Goal: Transaction & Acquisition: Purchase product/service

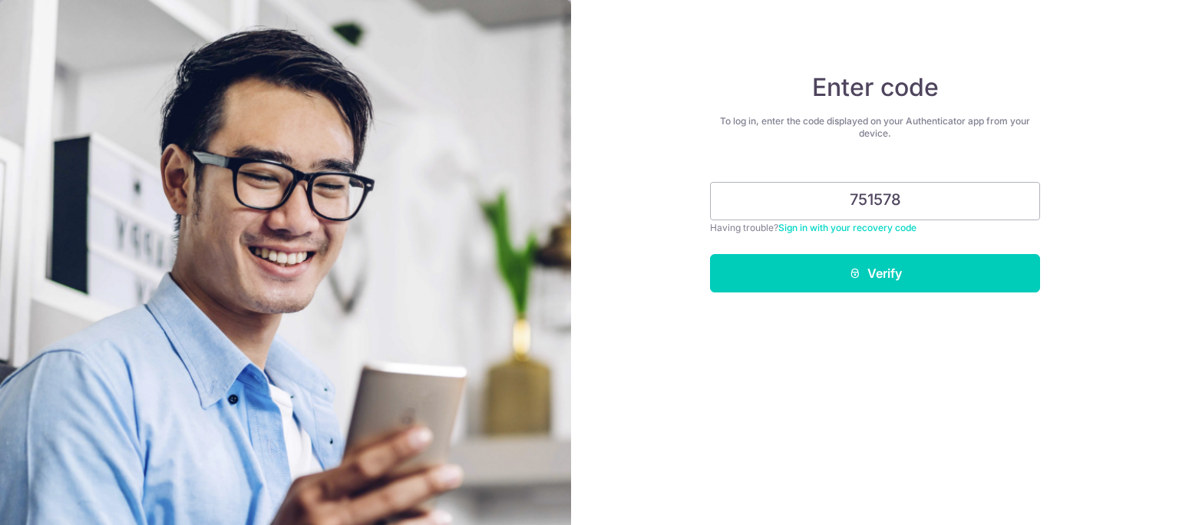
type input "751578"
click at [710, 254] on button "Verify" at bounding box center [875, 273] width 330 height 38
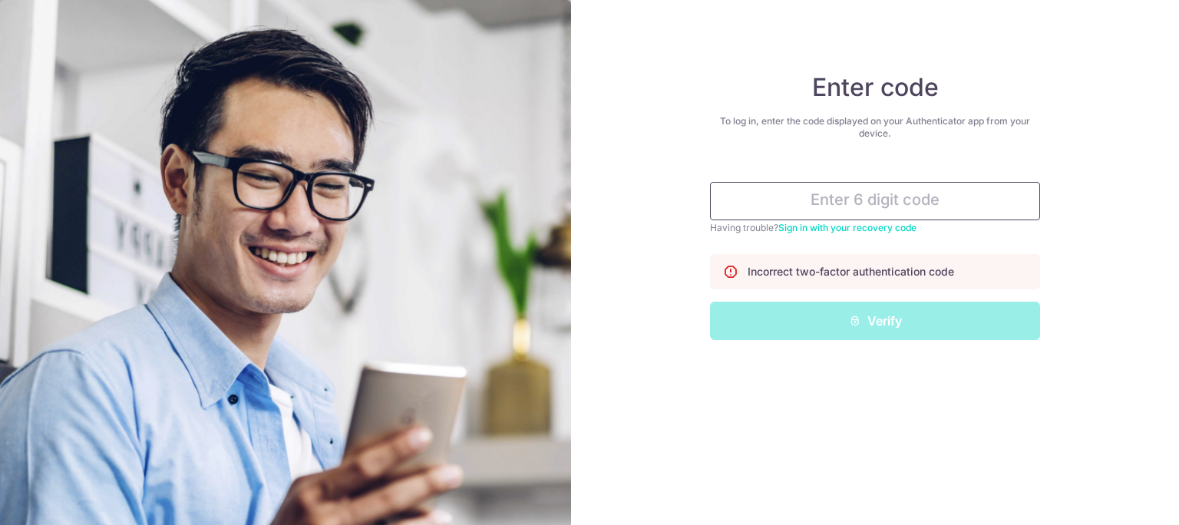
click at [905, 182] on input "text" at bounding box center [875, 201] width 330 height 38
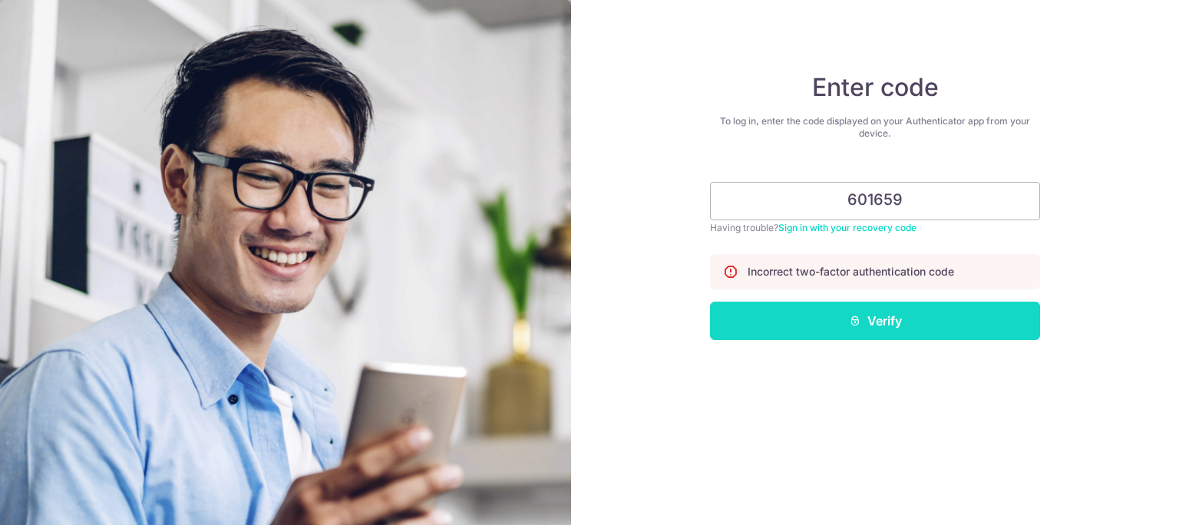
type input "601659"
click at [936, 306] on button "Verify" at bounding box center [875, 321] width 330 height 38
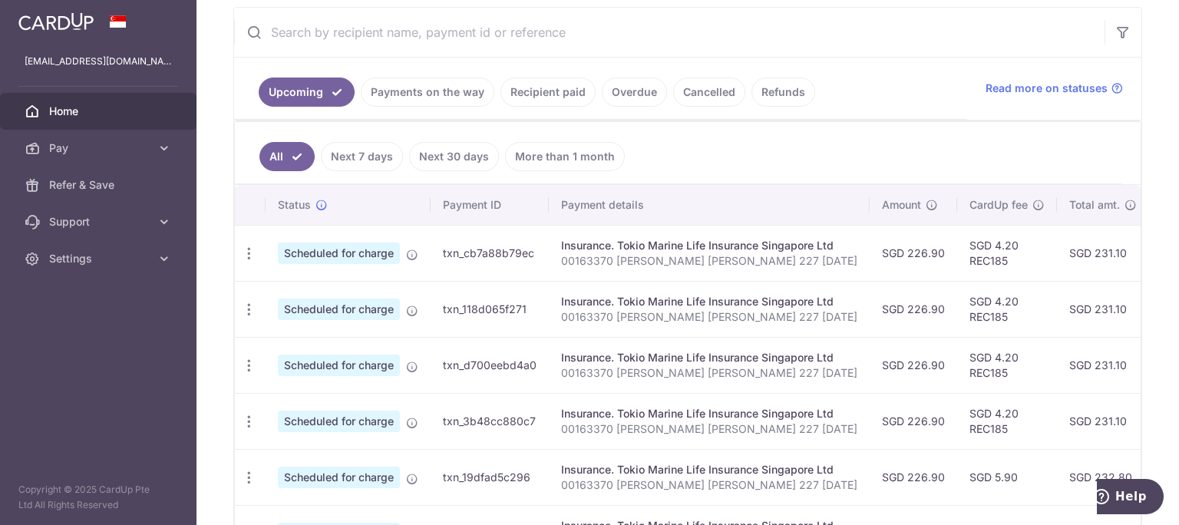
scroll to position [121, 0]
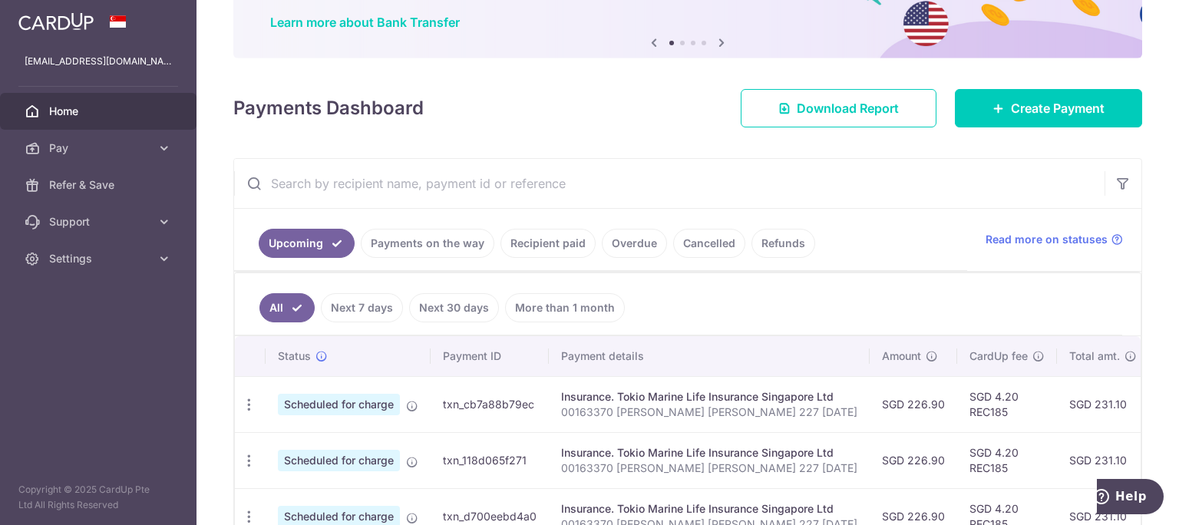
click at [523, 234] on link "Recipient paid" at bounding box center [548, 243] width 95 height 29
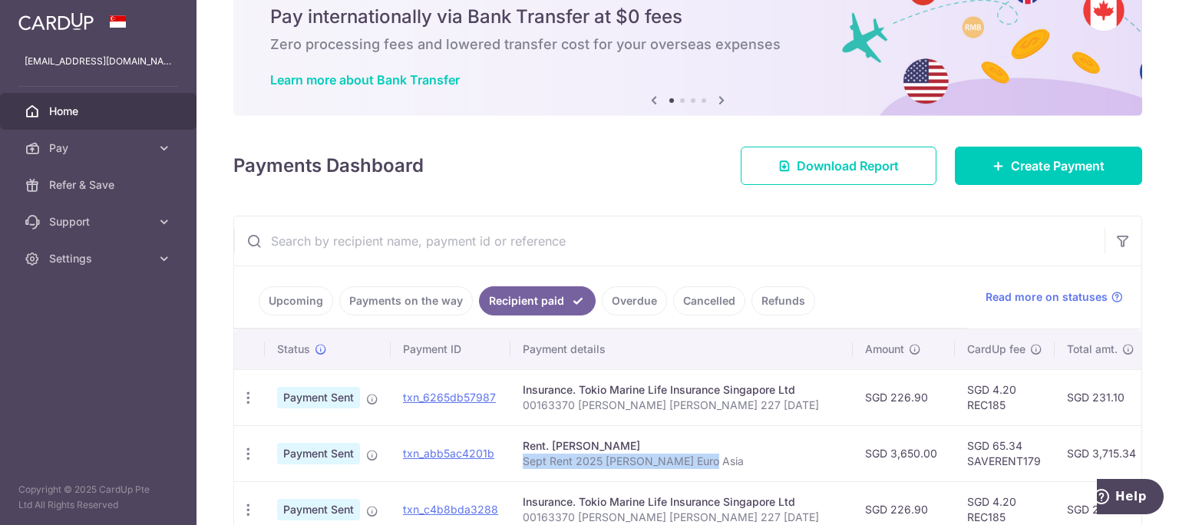
drag, startPoint x: 630, startPoint y: 441, endPoint x: 487, endPoint y: 451, distance: 143.1
click at [511, 451] on td "Rent. Choong Kwee Choo Sept Rent 2025 Georgina Euro Asia" at bounding box center [682, 453] width 342 height 56
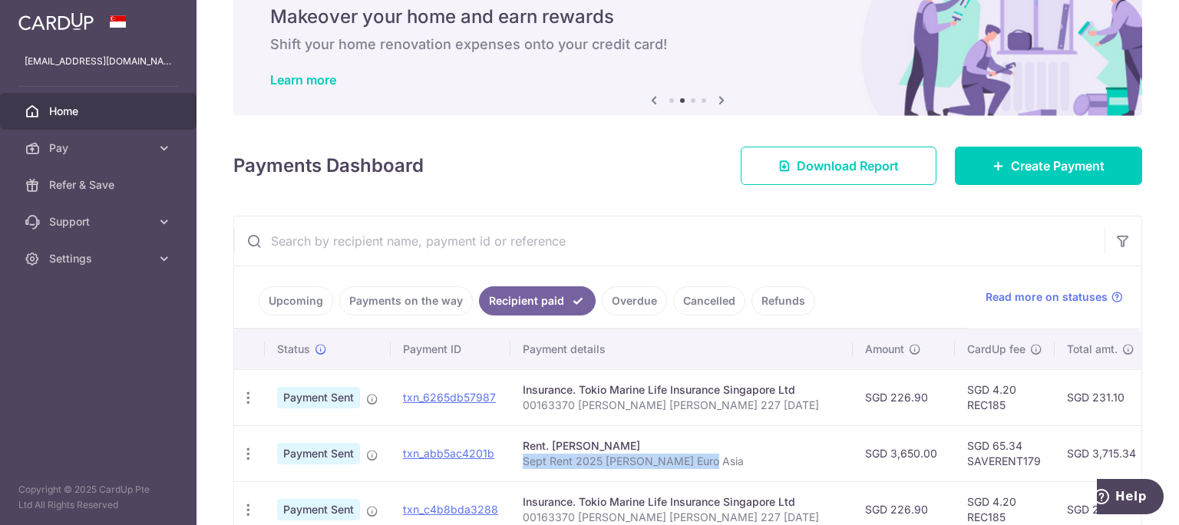
copy p "Sept Rent 2025 Georgina Euro Asia"
click at [1073, 166] on span "Create Payment" at bounding box center [1058, 166] width 94 height 18
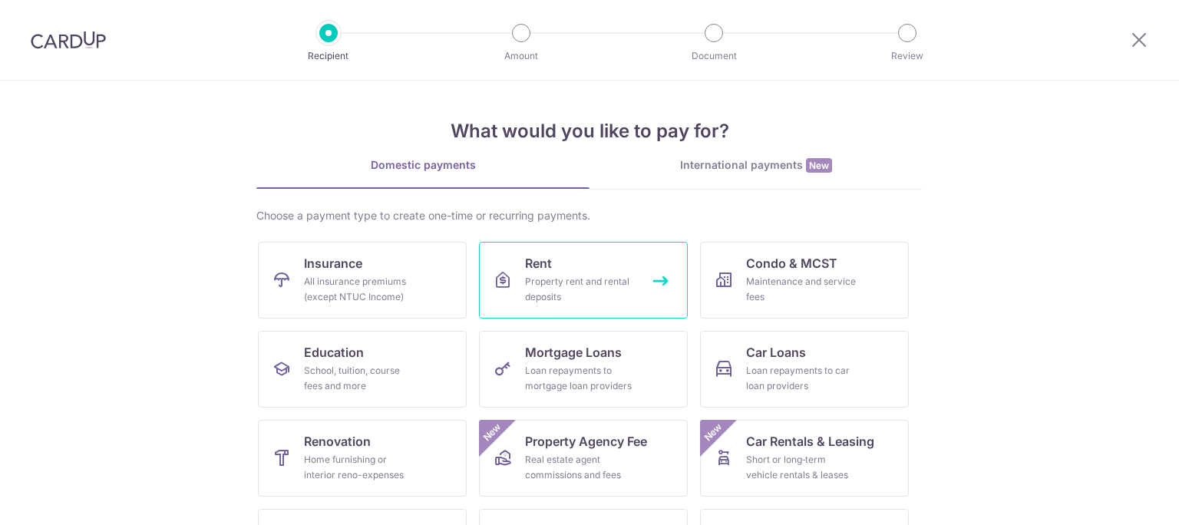
click at [498, 271] on icon at bounding box center [503, 280] width 18 height 18
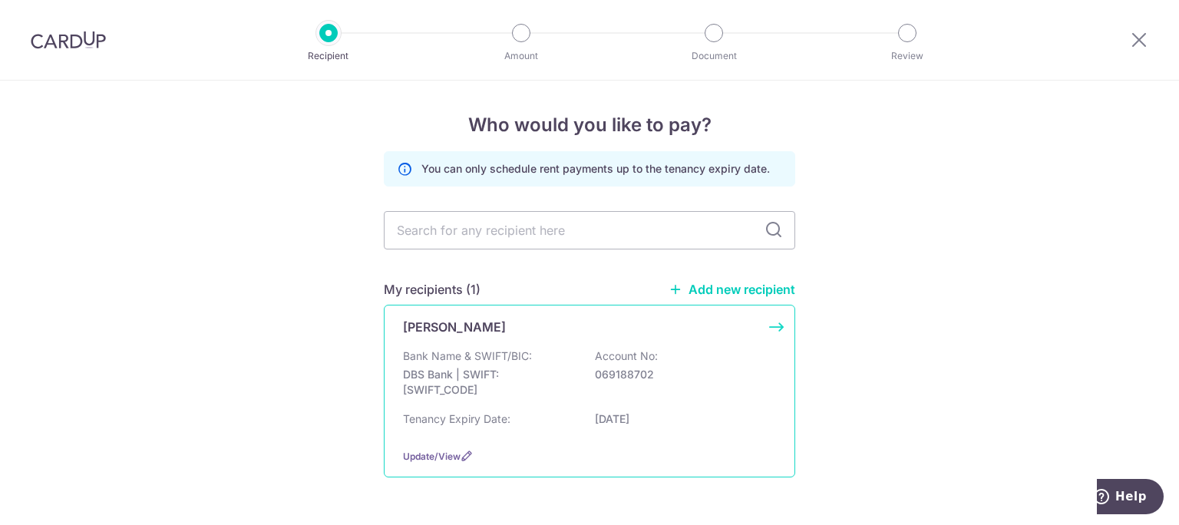
click at [519, 329] on div "[PERSON_NAME] Bank Name & SWIFT/BIC: DBS Bank | SWIFT: [SWIFT_CODE] Account No:…" at bounding box center [589, 391] width 411 height 173
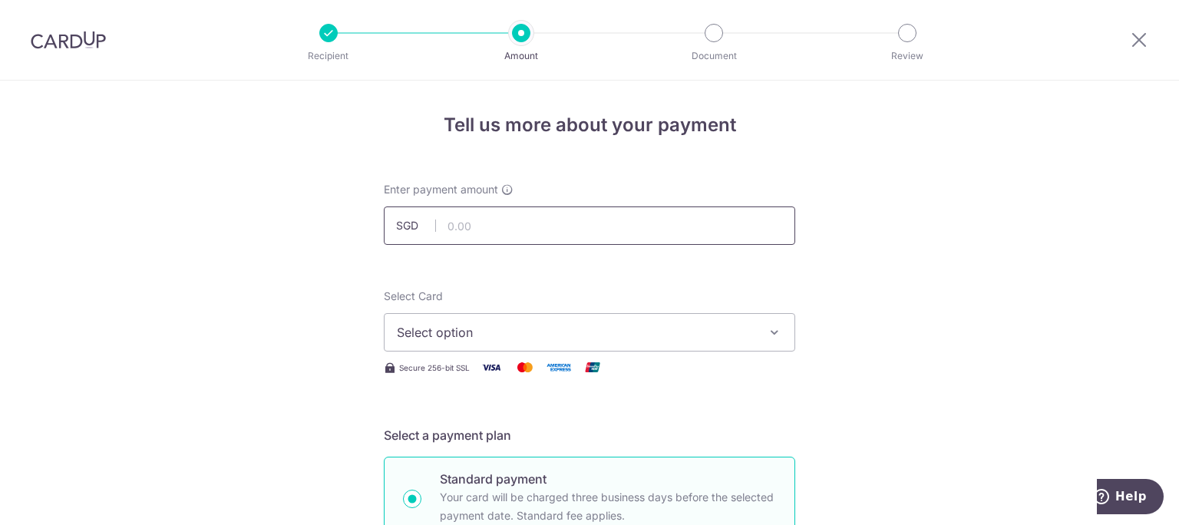
click at [576, 226] on input "text" at bounding box center [589, 226] width 411 height 38
type input "3,650.00"
click at [554, 313] on button "Select option" at bounding box center [589, 332] width 411 height 38
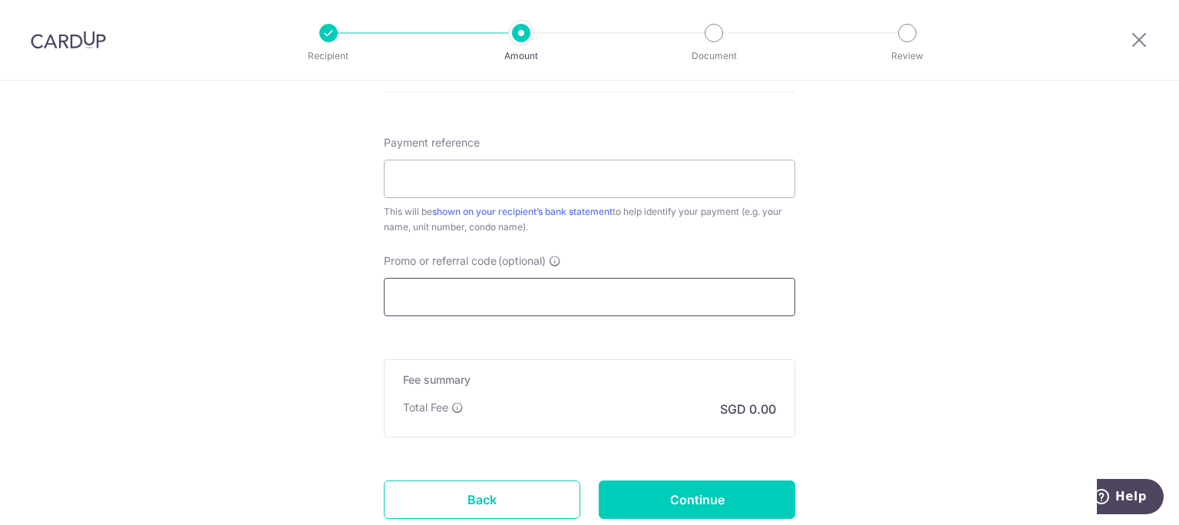
scroll to position [418, 0]
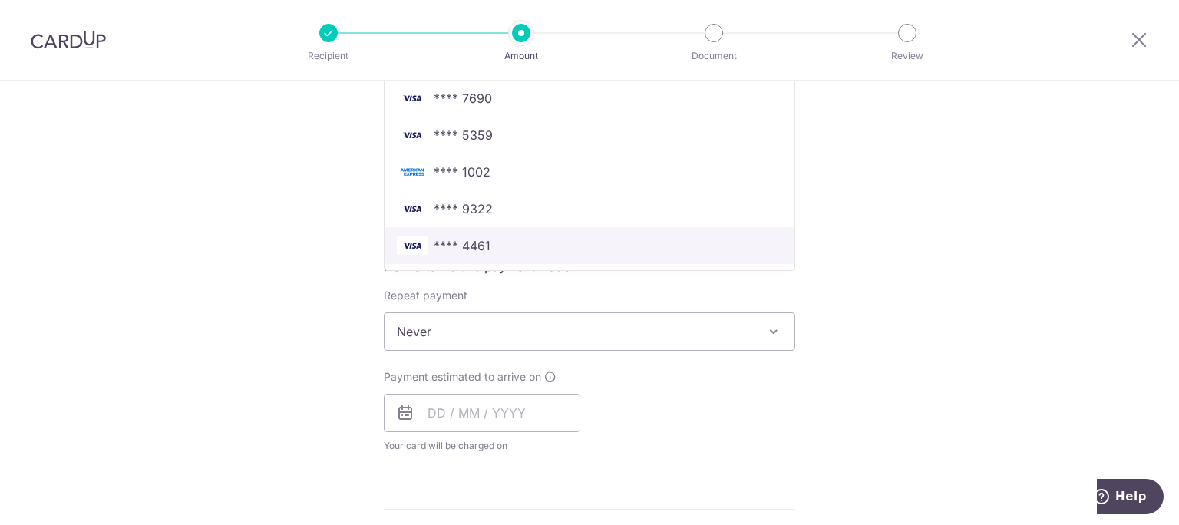
click at [512, 236] on span "**** 4461" at bounding box center [589, 245] width 385 height 18
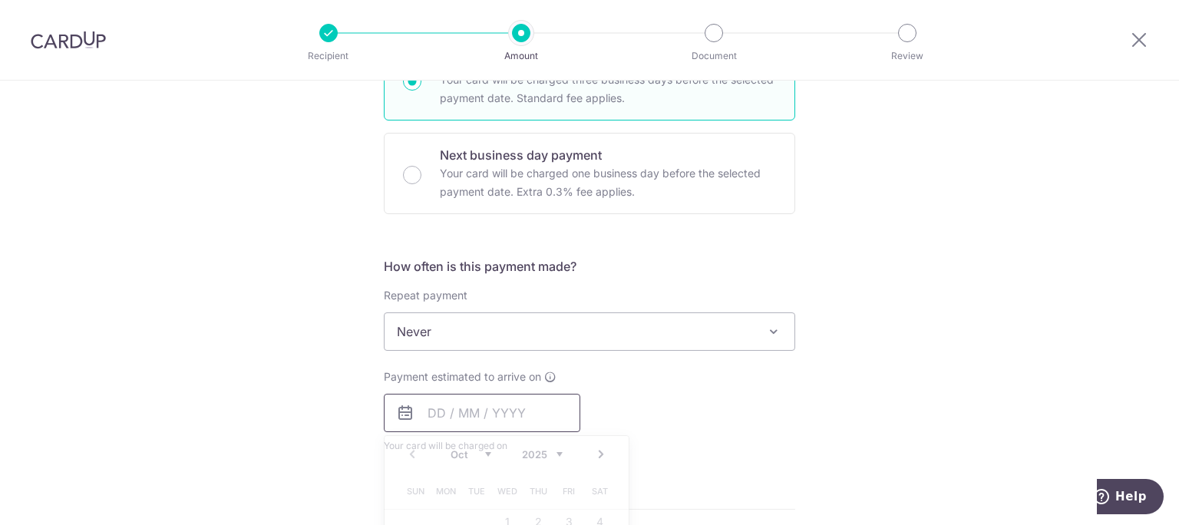
click at [471, 394] on input "text" at bounding box center [482, 413] width 197 height 38
click at [1132, 315] on div "Tell us more about your payment Enter payment amount SGD 3,650.00 3650.00 Selec…" at bounding box center [589, 357] width 1179 height 1389
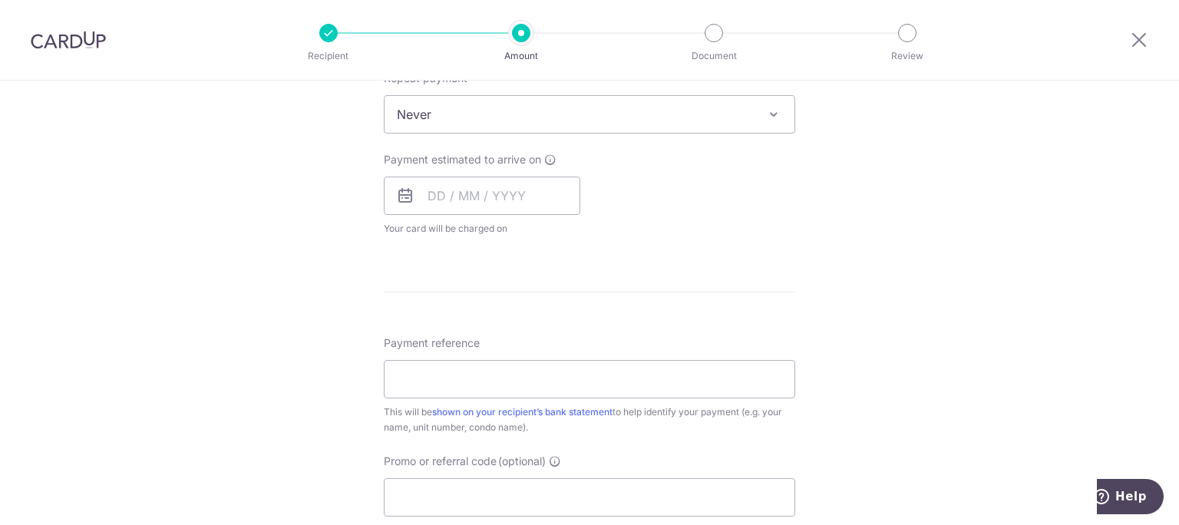
scroll to position [633, 0]
click at [444, 178] on input "text" at bounding box center [482, 197] width 197 height 38
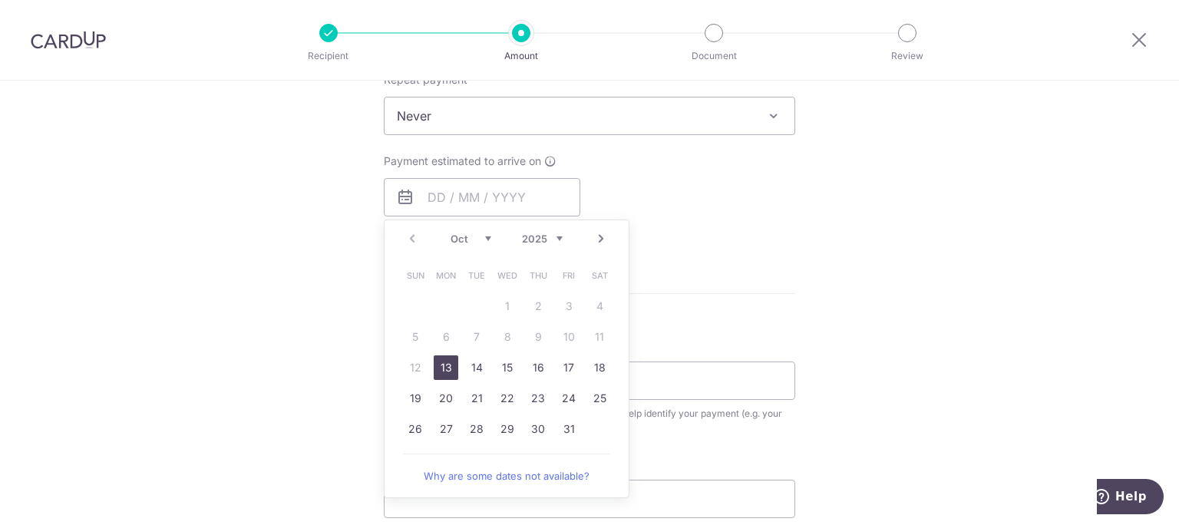
click at [444, 355] on link "13" at bounding box center [446, 367] width 25 height 25
type input "[DATE]"
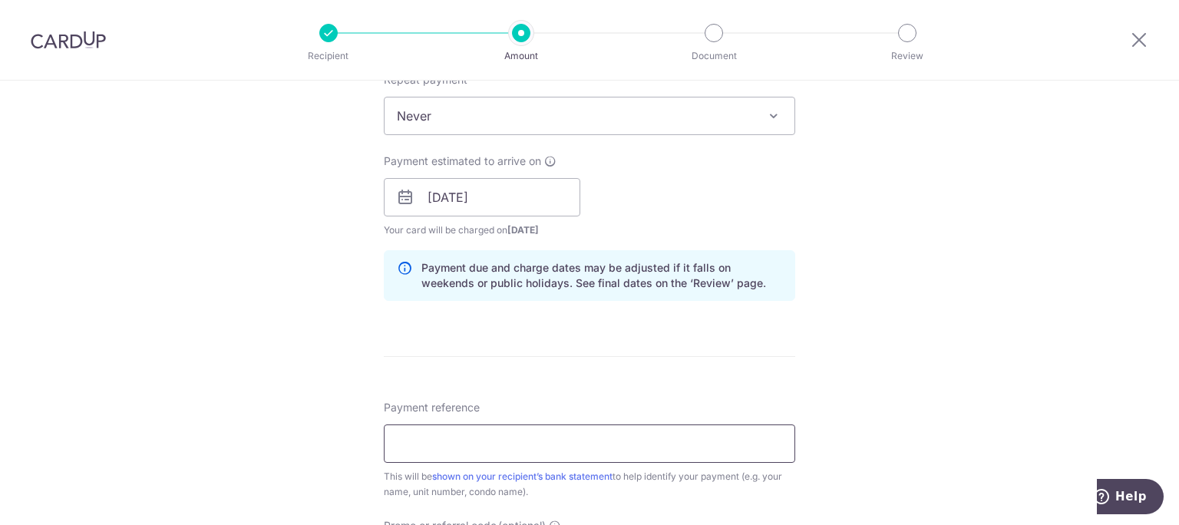
click at [451, 425] on input "Payment reference" at bounding box center [589, 444] width 411 height 38
paste input "Sept Rent 2025 Georgina Euro Asia"
drag, startPoint x: 411, startPoint y: 379, endPoint x: 378, endPoint y: 388, distance: 34.3
click at [384, 425] on input "Sept Rent 2025 Georgina Euro Asia" at bounding box center [589, 444] width 411 height 38
type input "Oct Rent 2025 Georgina Euro Asia"
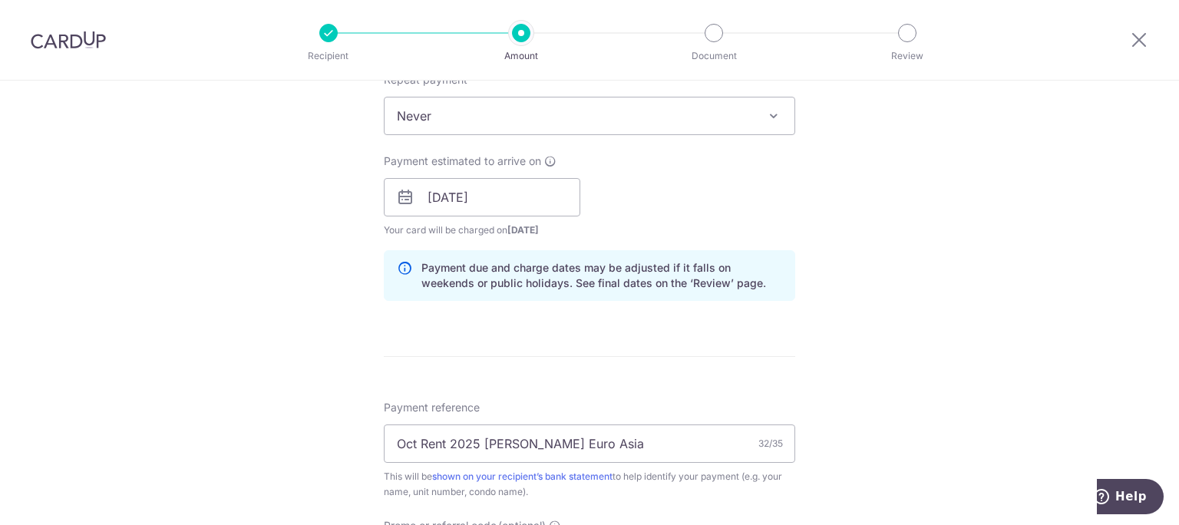
click at [797, 248] on div "Tell us more about your payment Enter payment amount SGD 3,650.00 3650.00 Selec…" at bounding box center [589, 173] width 1179 height 1452
click at [1084, 271] on div "Tell us more about your payment Enter payment amount SGD 3,650.00 3650.00 Selec…" at bounding box center [589, 173] width 1179 height 1452
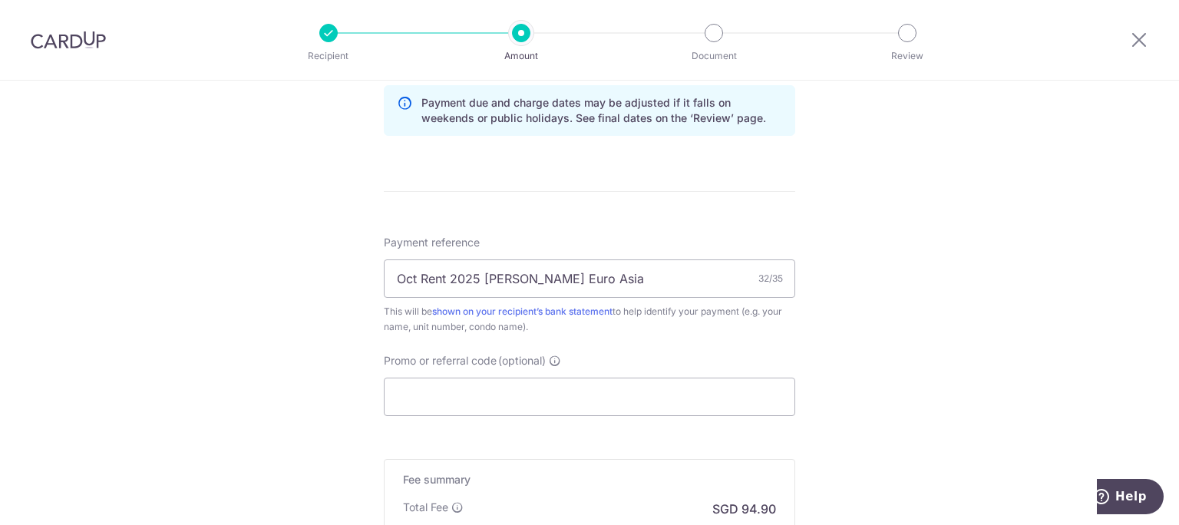
scroll to position [923, 0]
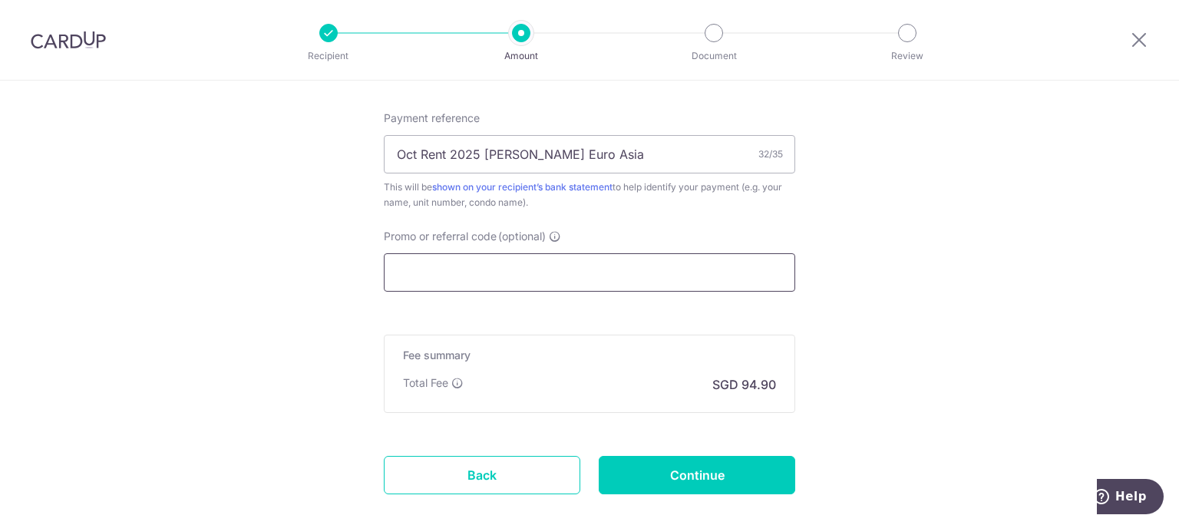
click at [521, 253] on input "Promo or referral code (optional)" at bounding box center [589, 272] width 411 height 38
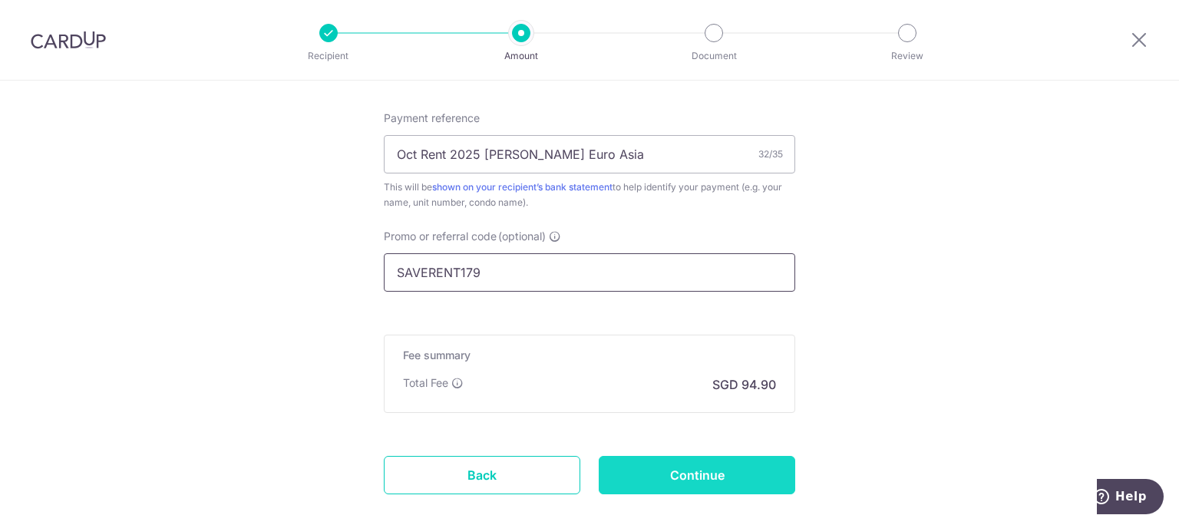
type input "SAVERENT179"
click at [749, 456] on input "Continue" at bounding box center [697, 475] width 197 height 38
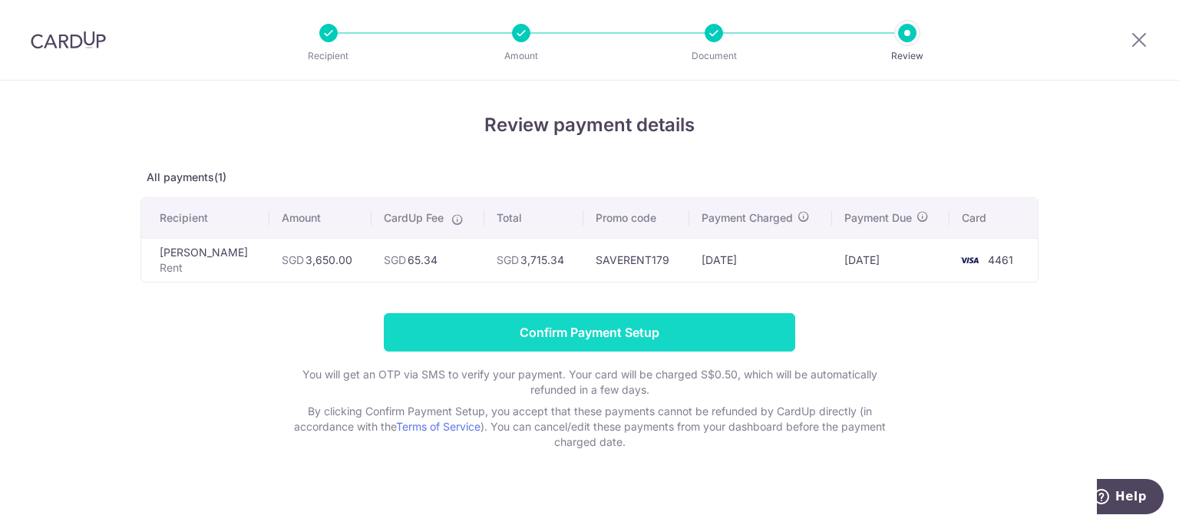
click at [662, 313] on input "Confirm Payment Setup" at bounding box center [589, 332] width 411 height 38
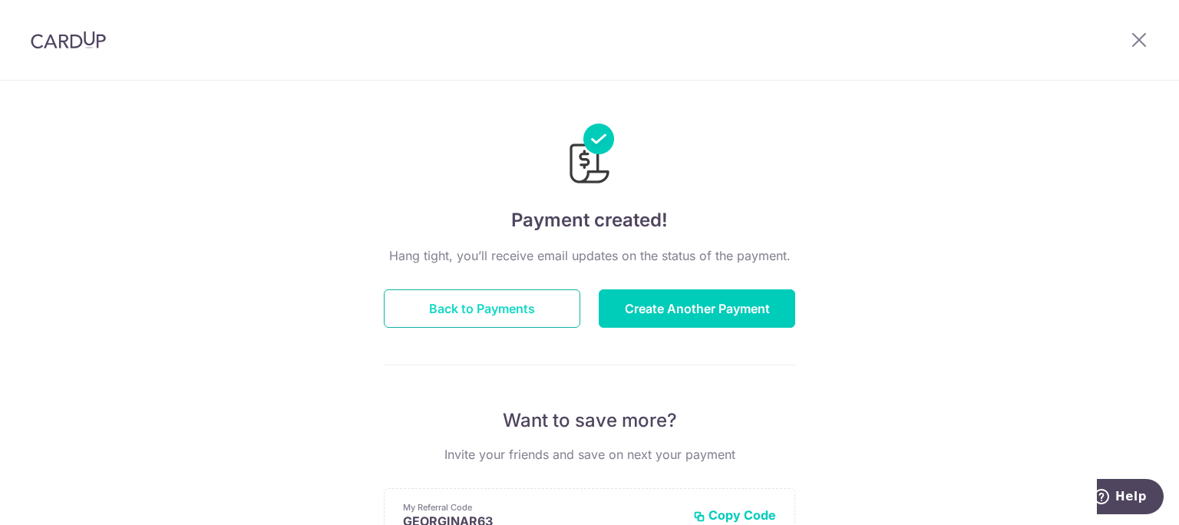
click at [478, 305] on button "Back to Payments" at bounding box center [482, 308] width 197 height 38
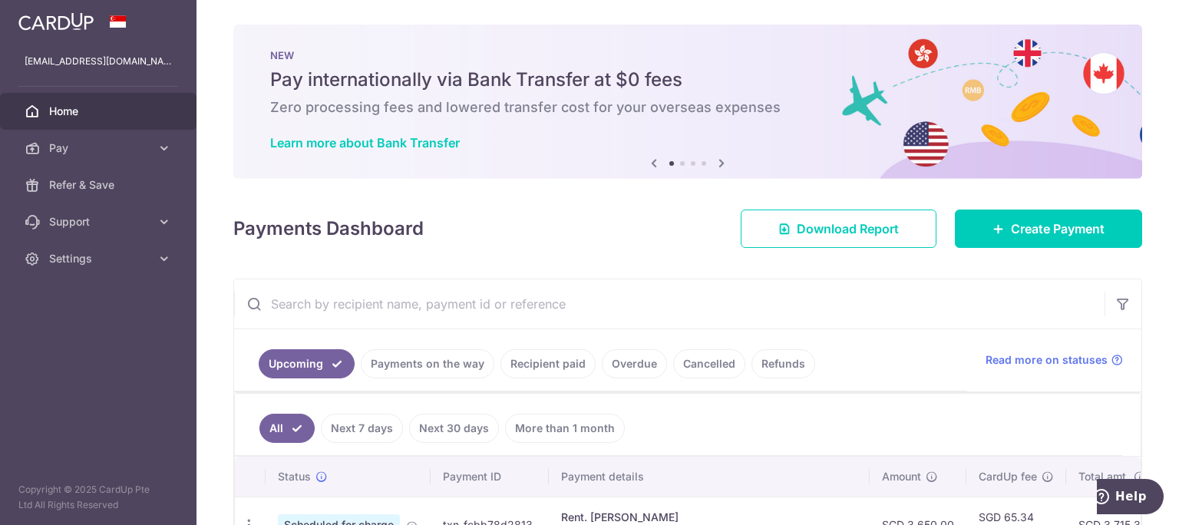
click at [372, 418] on link "Next 7 days" at bounding box center [362, 428] width 82 height 29
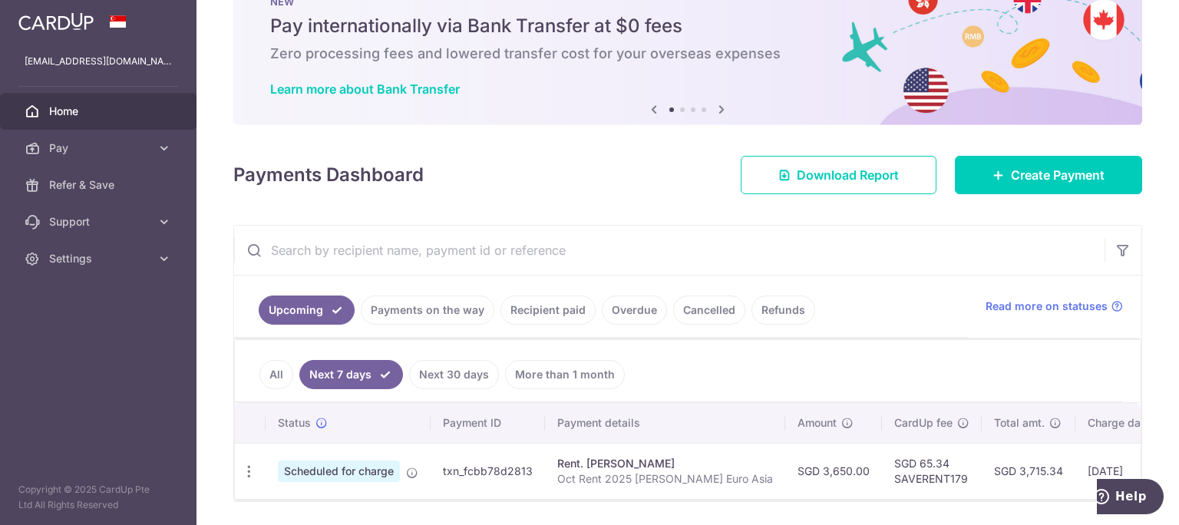
scroll to position [88, 0]
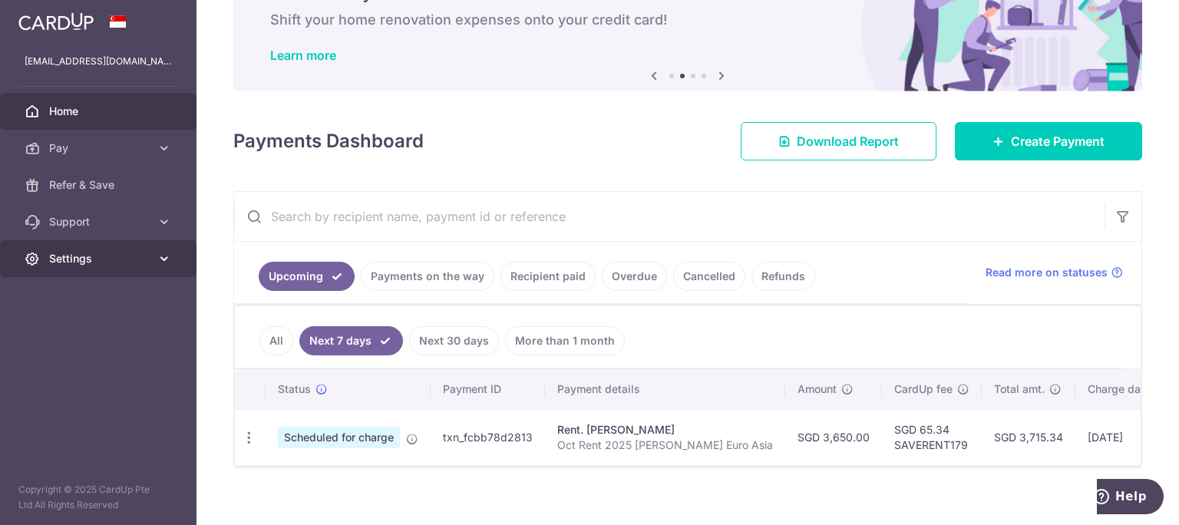
click at [164, 251] on icon at bounding box center [164, 258] width 15 height 15
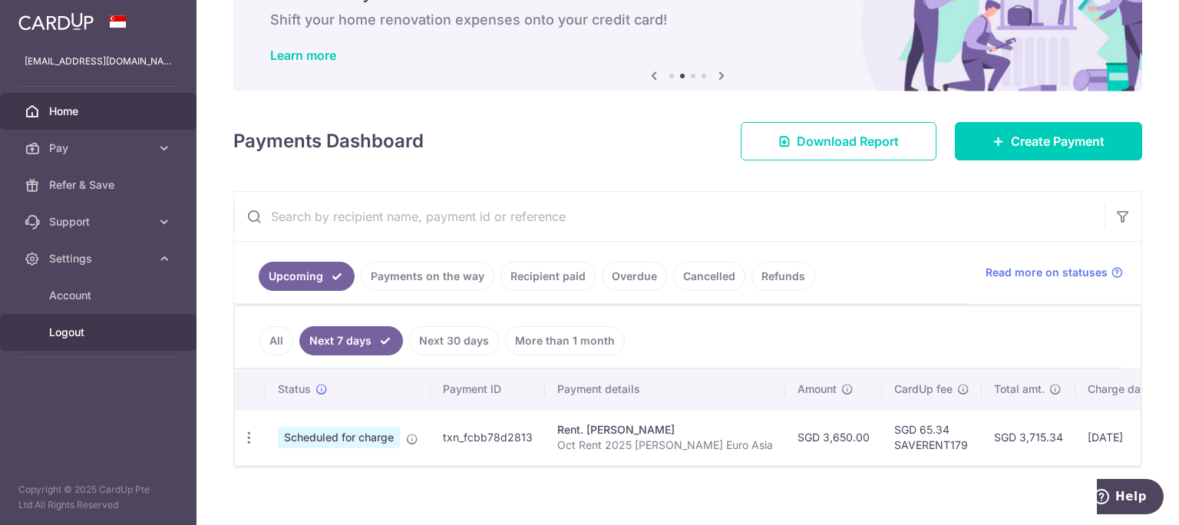
click at [140, 325] on span "Logout" at bounding box center [99, 332] width 101 height 15
